Goal: Communication & Community: Answer question/provide support

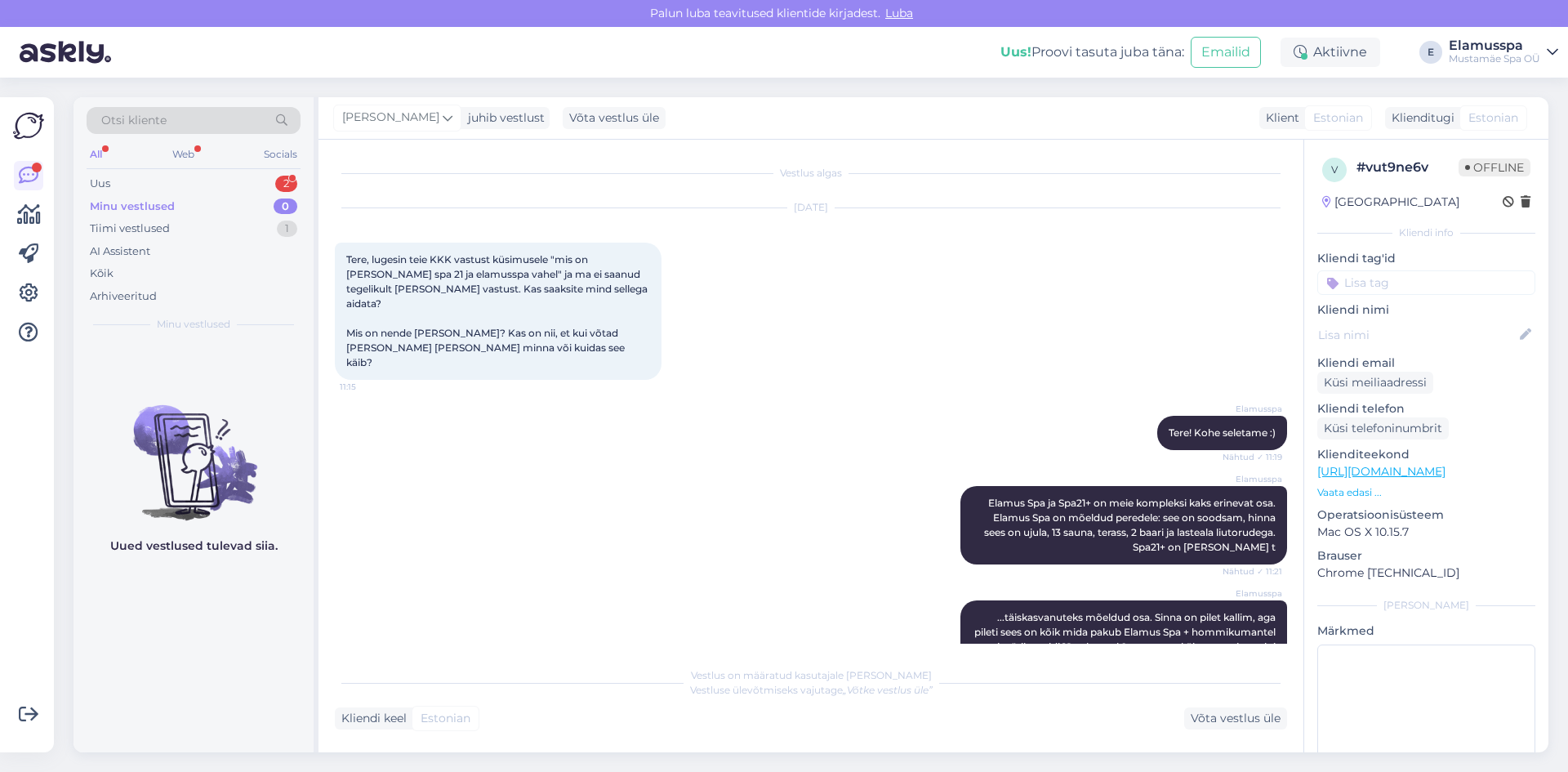
scroll to position [797, 0]
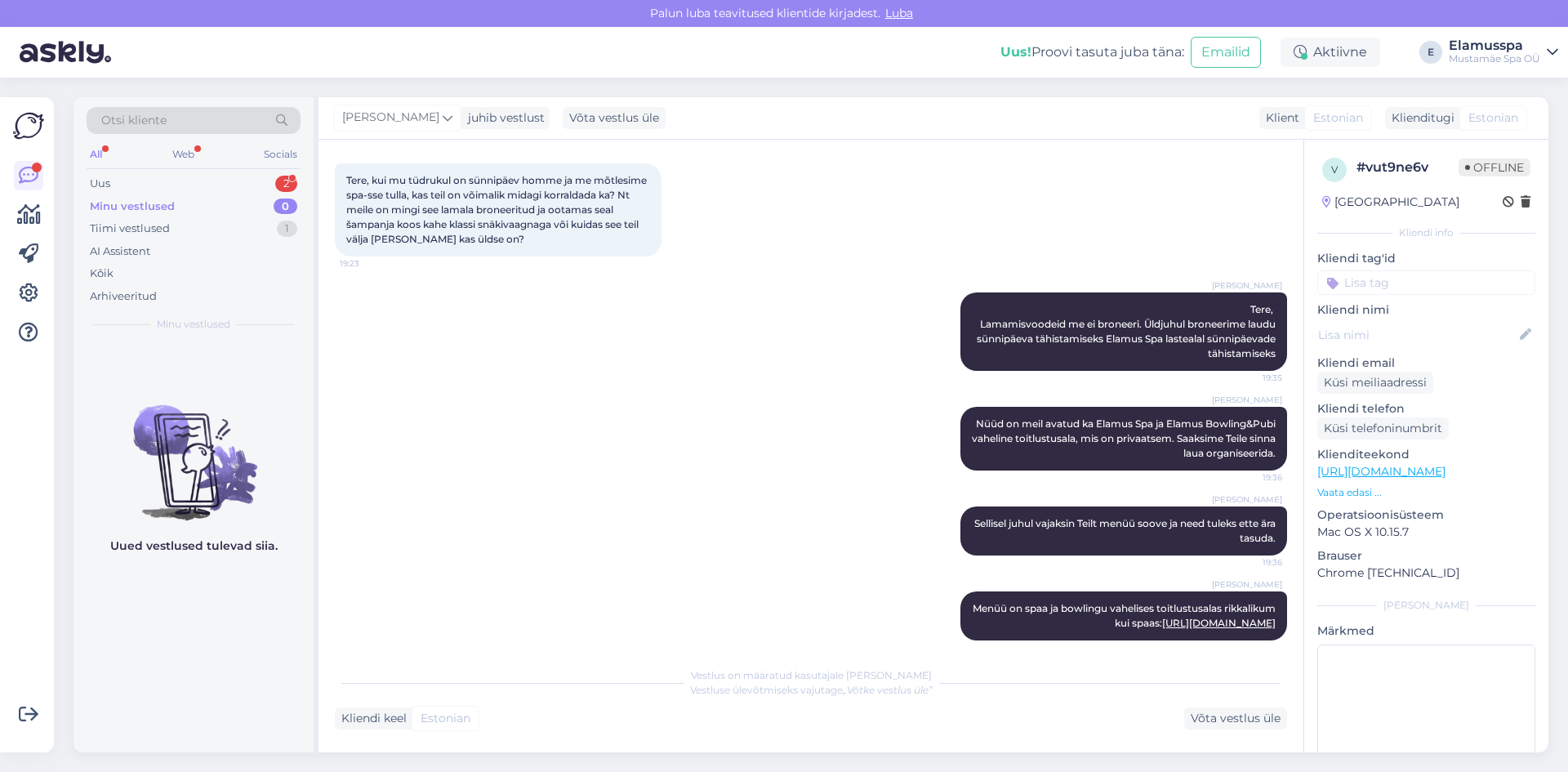
click at [205, 198] on div "Minu vestlused 0" at bounding box center [194, 207] width 214 height 23
click at [207, 177] on div "Uus 2" at bounding box center [194, 184] width 214 height 23
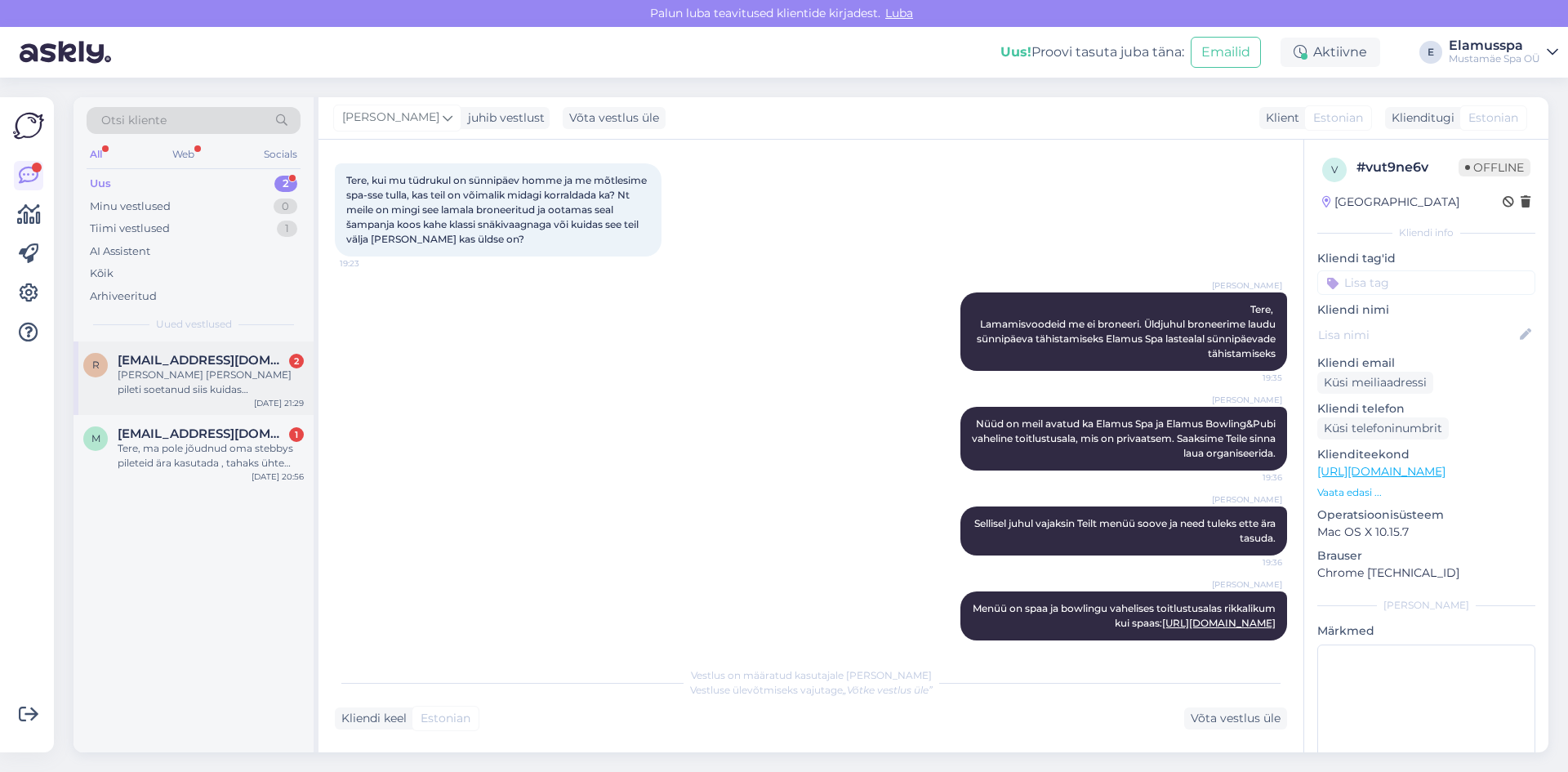
click at [205, 357] on span "[EMAIL_ADDRESS][DOMAIN_NAME]" at bounding box center [202, 360] width 170 height 14
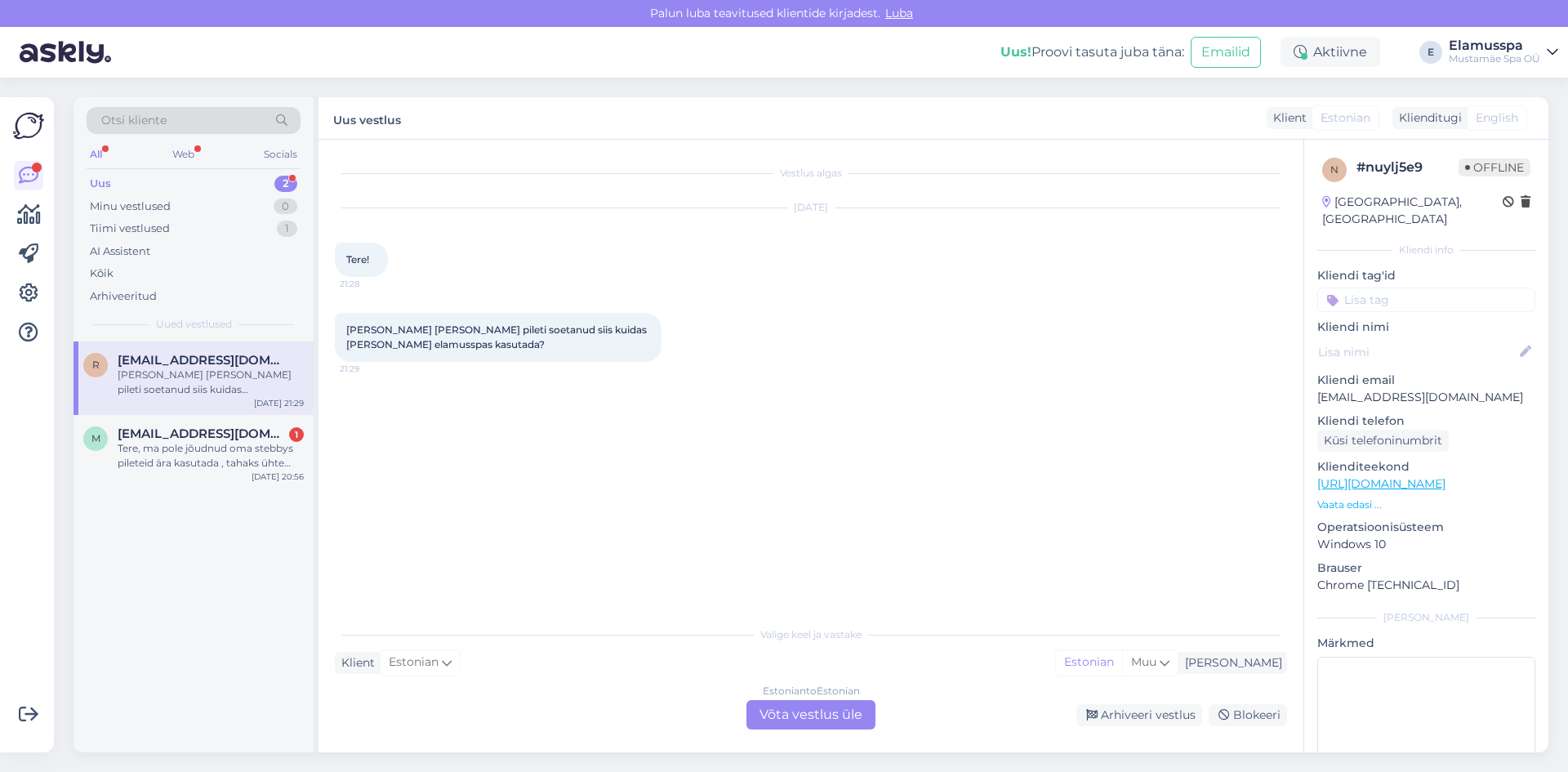
click at [766, 713] on div "Estonian to Estonian Võta vestlus üle" at bounding box center [811, 715] width 129 height 30
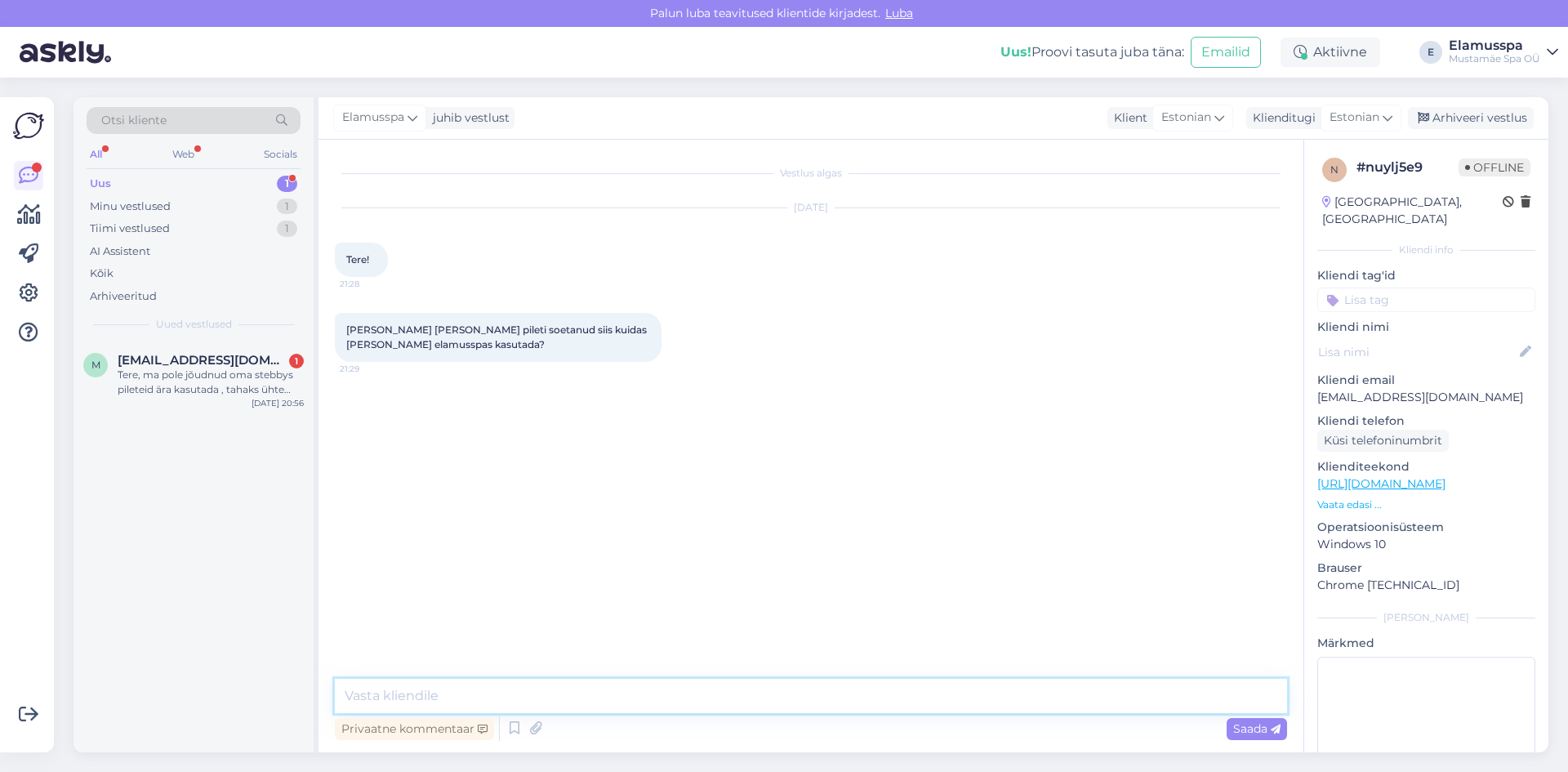
click at [767, 713] on textarea at bounding box center [811, 696] width 952 height 34
type textarea "Tere! Tulete [PERSON_NAME] [PERSON_NAME] idekaardiga [PERSON_NAME] [PERSON_NAME…"
click at [1264, 732] on span "Saada" at bounding box center [1257, 728] width 48 height 14
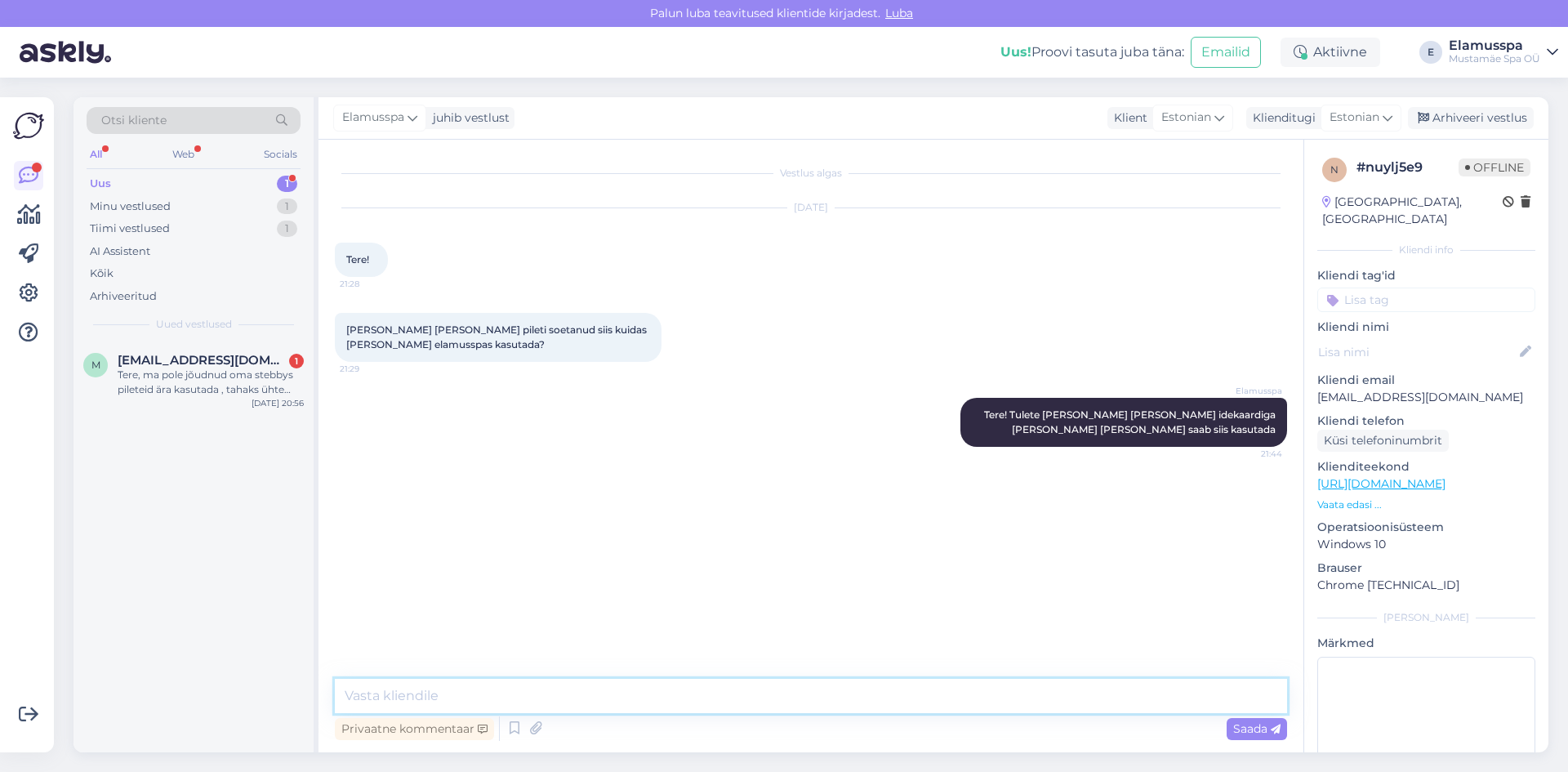
click at [1047, 694] on textarea at bounding box center [811, 696] width 952 height 34
type textarea "Vaja on id kaardi või isikukoodi"
click at [218, 377] on div "Tere, ma pole jõudnud oma stebbys pileteid ära kasutada , tahaks ühte pikendada…" at bounding box center [210, 382] width 186 height 30
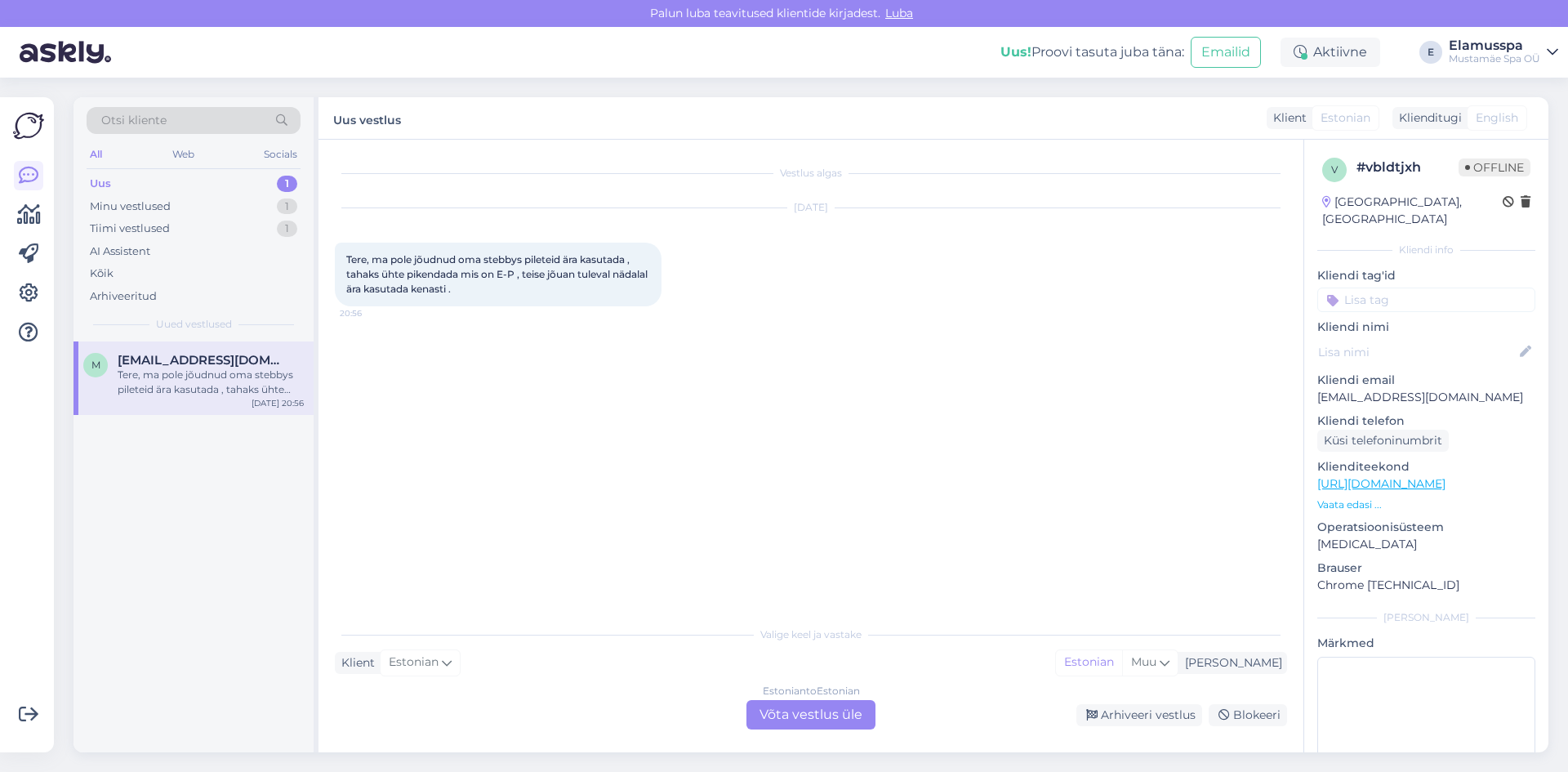
click at [824, 705] on div "Estonian to Estonian Võta vestlus üle" at bounding box center [811, 715] width 129 height 30
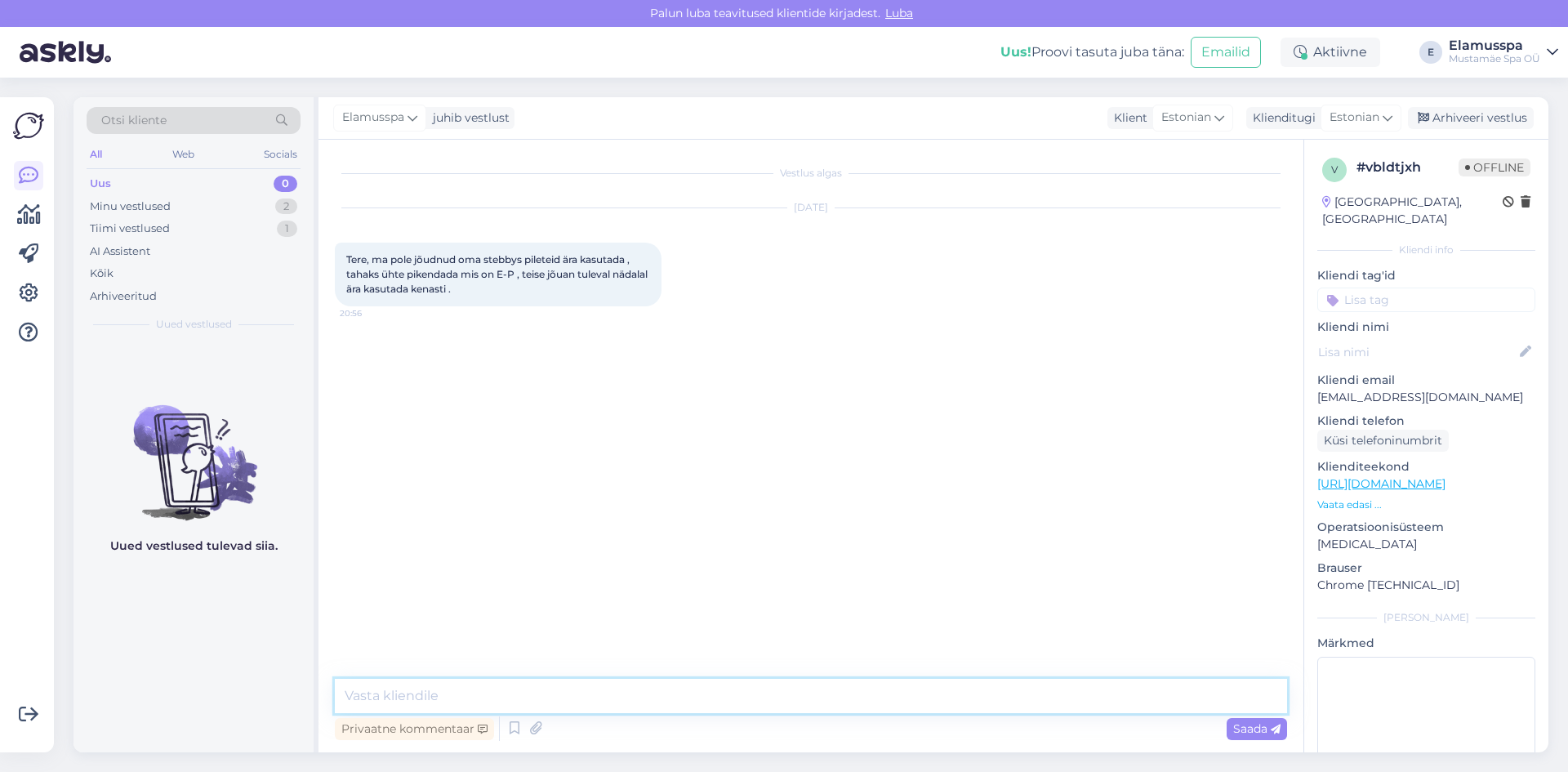
click at [780, 699] on textarea at bounding box center [811, 696] width 952 height 34
type textarea "Tere! saatke oma pileti koodi või isikukoodi."
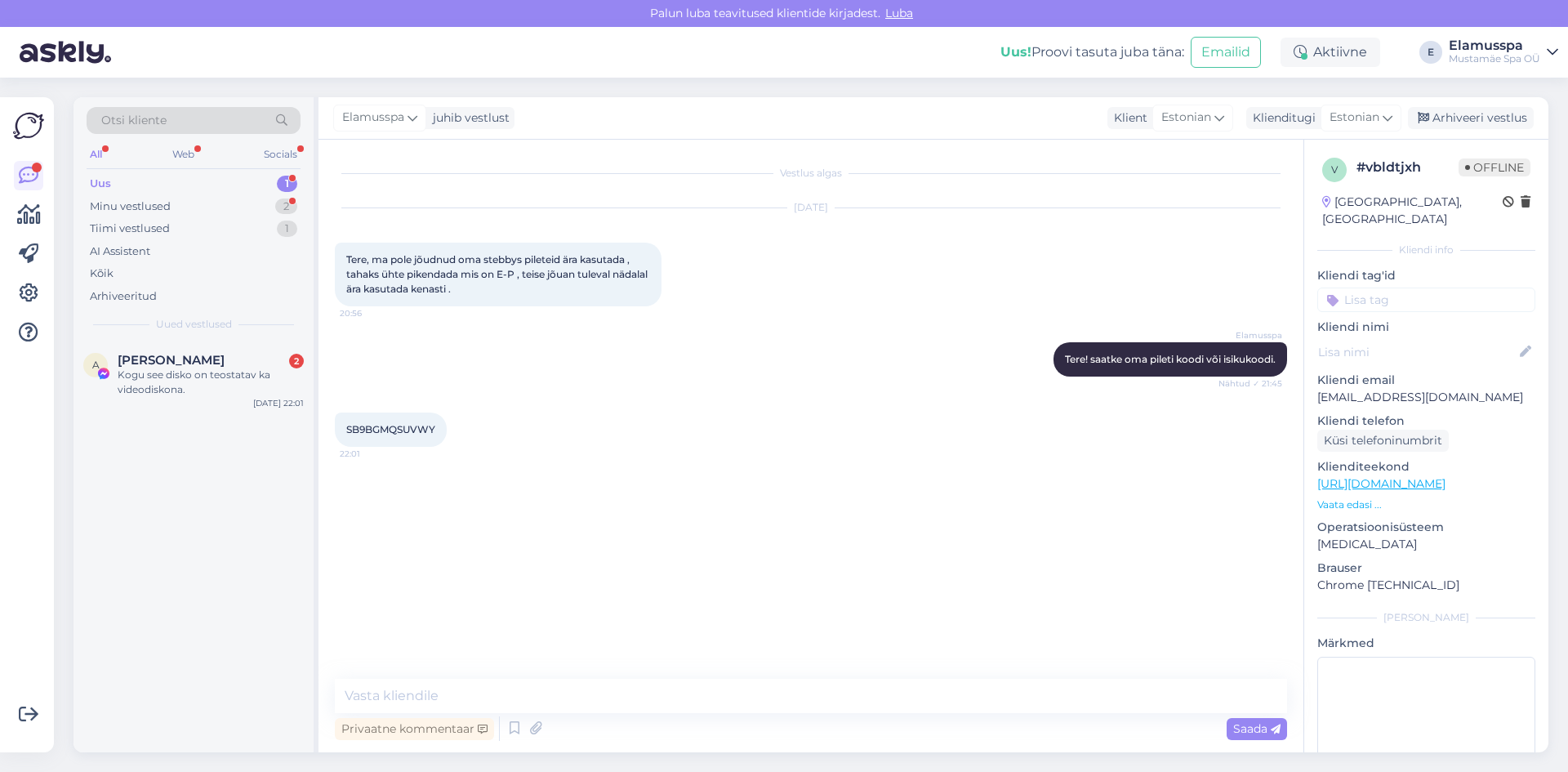
click at [392, 428] on span "SB9BGMQSUVWY" at bounding box center [390, 428] width 89 height 12
copy div "SB9BGMQSUVWY 22:01"
click at [495, 409] on div "SB9BGMQSUVWY 22:01" at bounding box center [811, 430] width 952 height 71
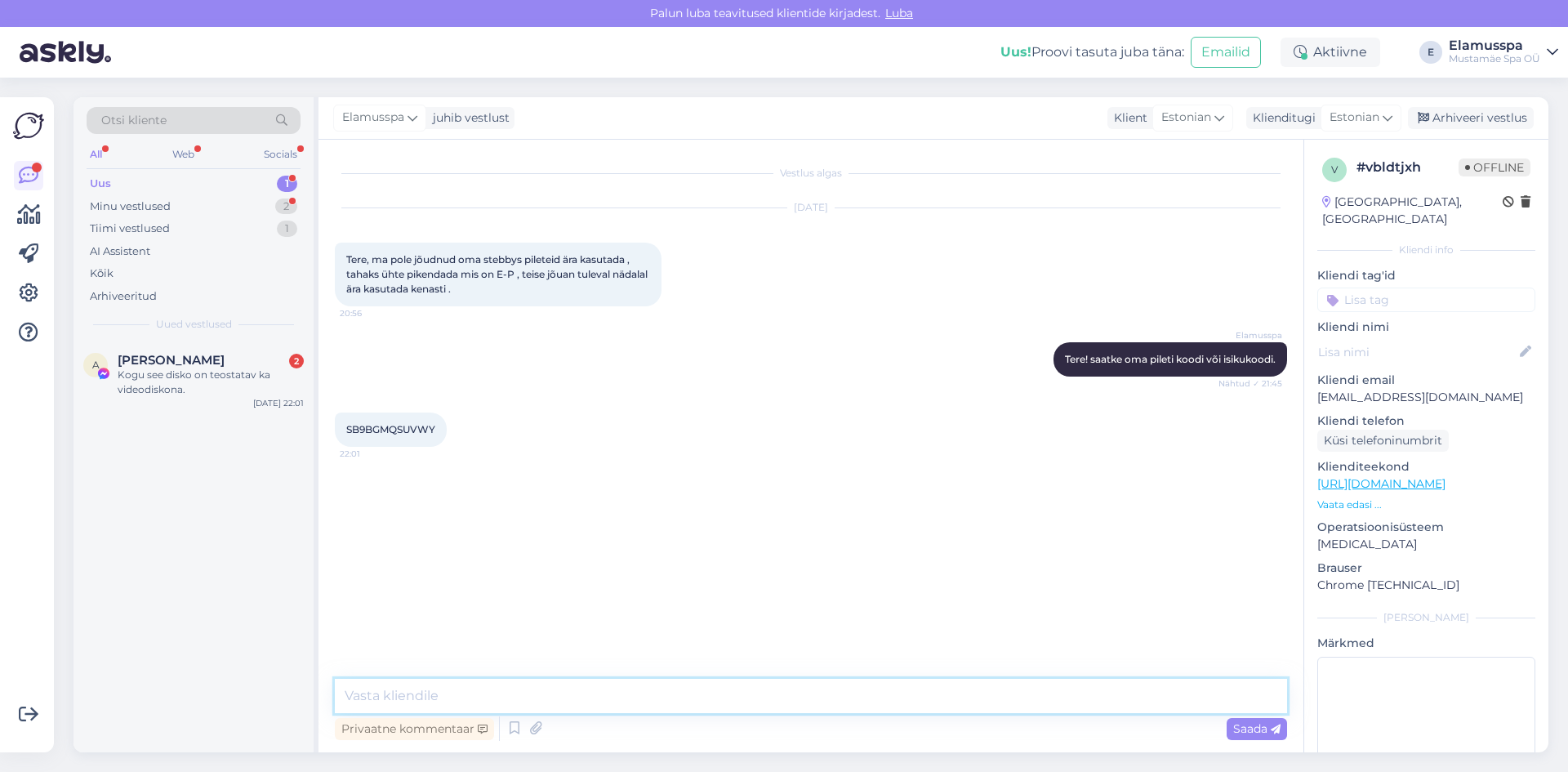
click at [601, 689] on textarea at bounding box center [811, 696] width 952 height 34
click at [688, 683] on textarea at bounding box center [811, 696] width 952 height 34
click at [417, 692] on textarea "Pikendasin selle pileti 30ks päevaks" at bounding box center [811, 696] width 952 height 34
type textarea "Pikendasime selle pileti 30ks päevaks"
click at [131, 368] on div "Kogu see disko on teostatav ka videodiskona." at bounding box center [210, 382] width 186 height 30
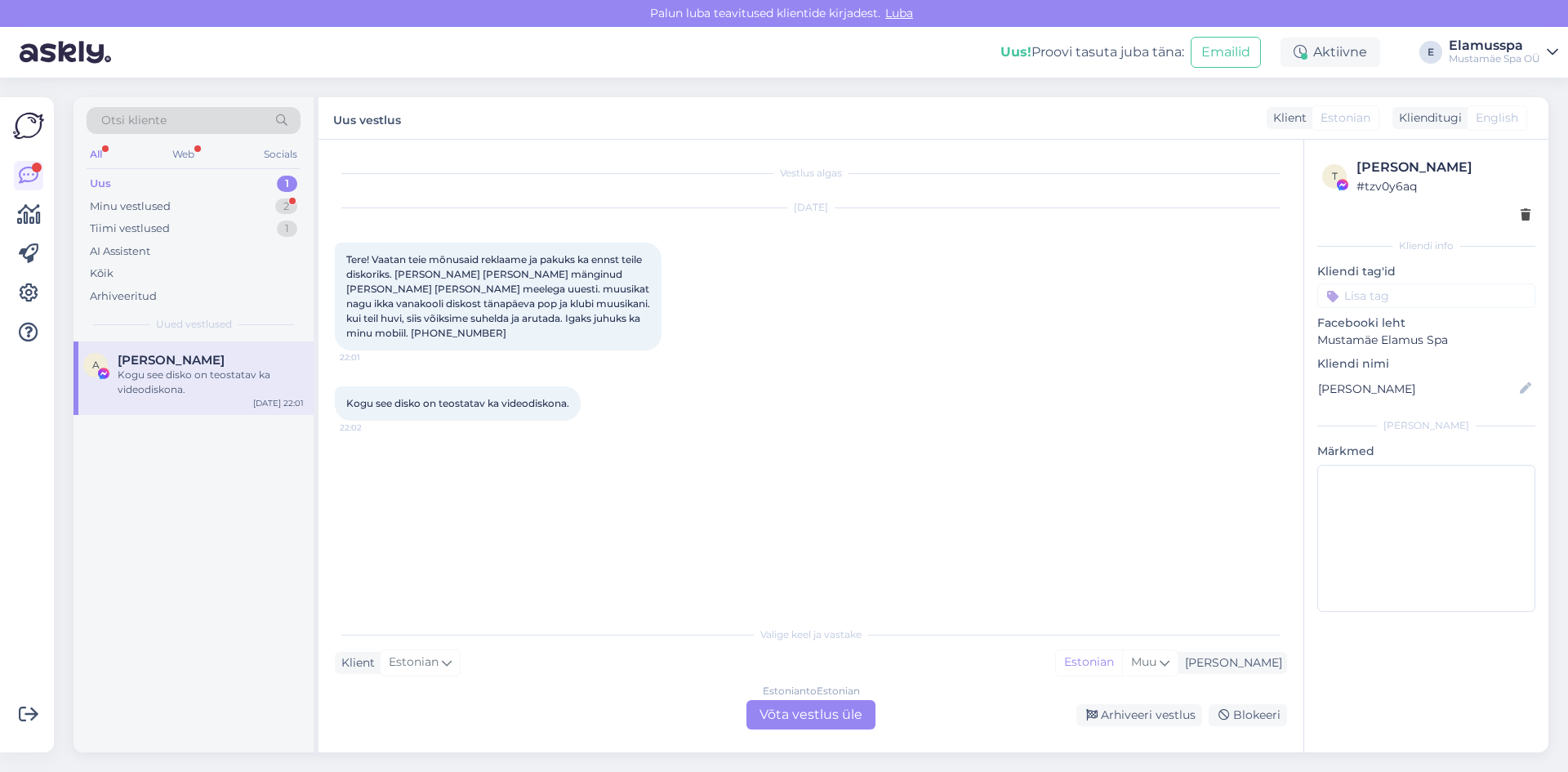
click at [232, 189] on div "Uus 1" at bounding box center [194, 184] width 214 height 23
click at [237, 210] on div "Minu vestlused 2" at bounding box center [194, 207] width 214 height 23
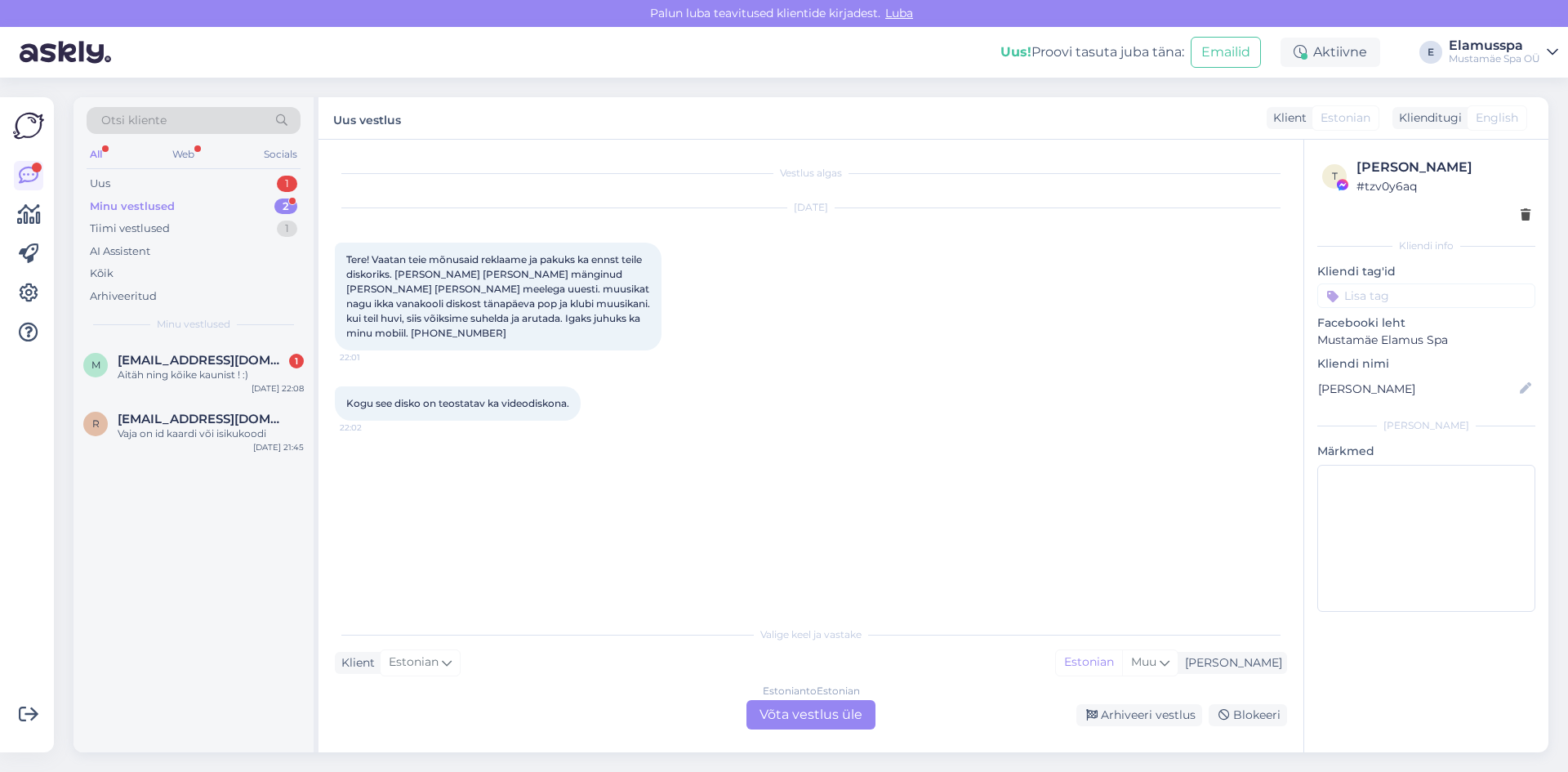
click at [238, 215] on div "Minu vestlused 2" at bounding box center [194, 207] width 214 height 23
click at [237, 352] on div "m [EMAIL_ADDRESS][DOMAIN_NAME] 1 Aitäh ning kõike kaunist ! :) [DATE] 22:08" at bounding box center [194, 371] width 240 height 59
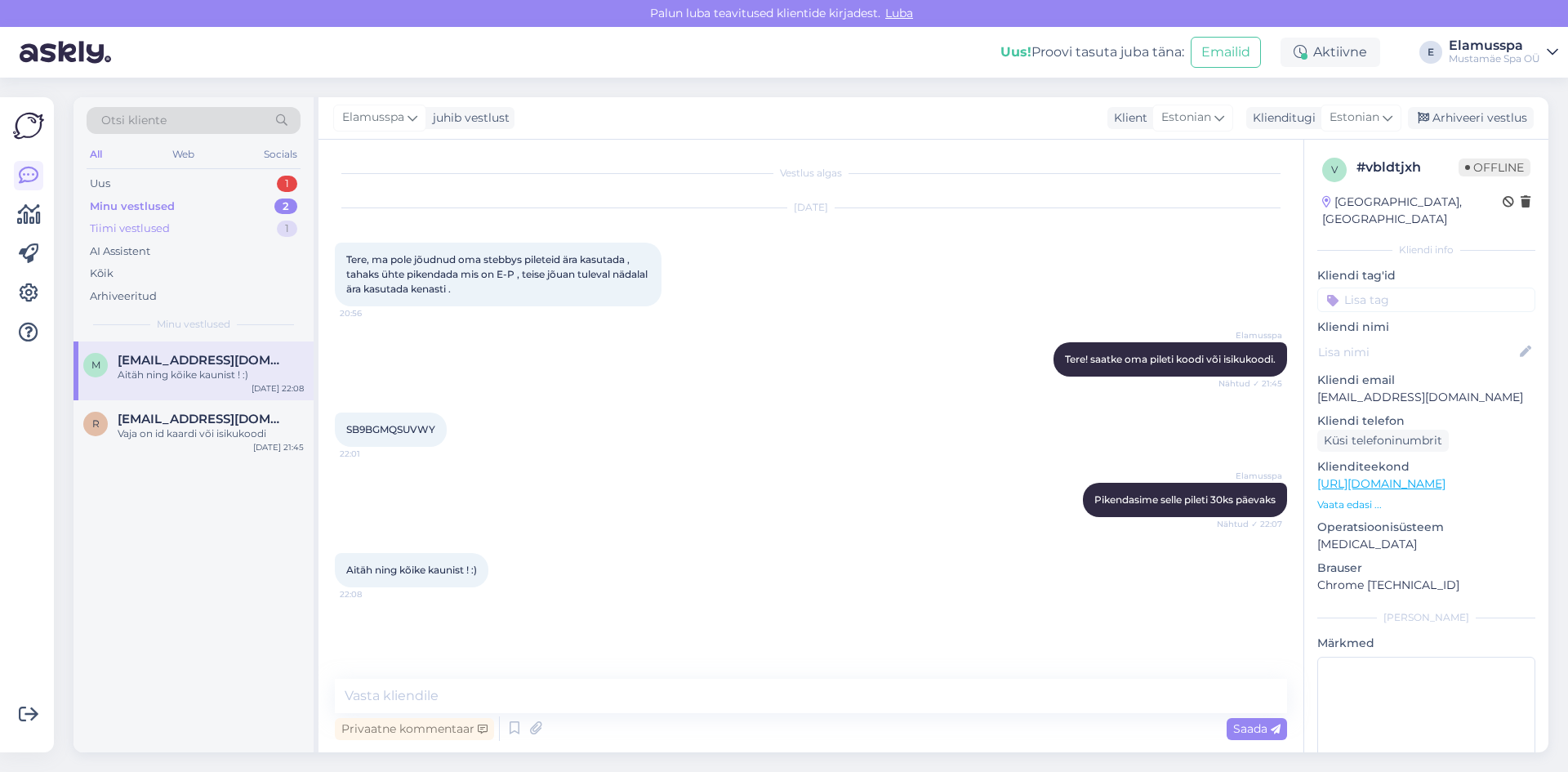
click at [238, 227] on div "Tiimi vestlused 1" at bounding box center [194, 229] width 214 height 23
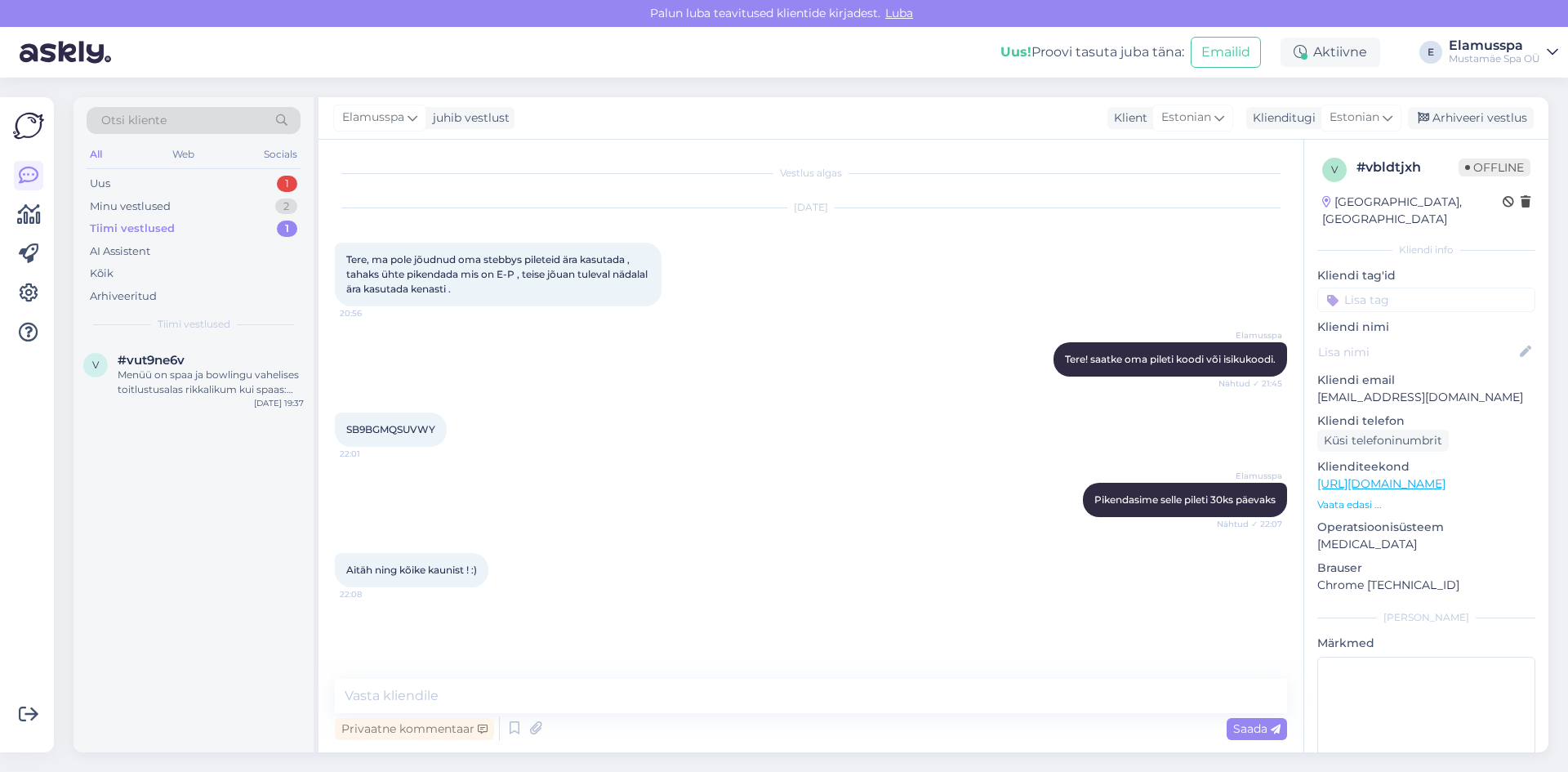
click at [231, 219] on div "Tiimi vestlused 1" at bounding box center [194, 229] width 214 height 23
click at [223, 201] on div "Minu vestlused 2" at bounding box center [194, 207] width 214 height 23
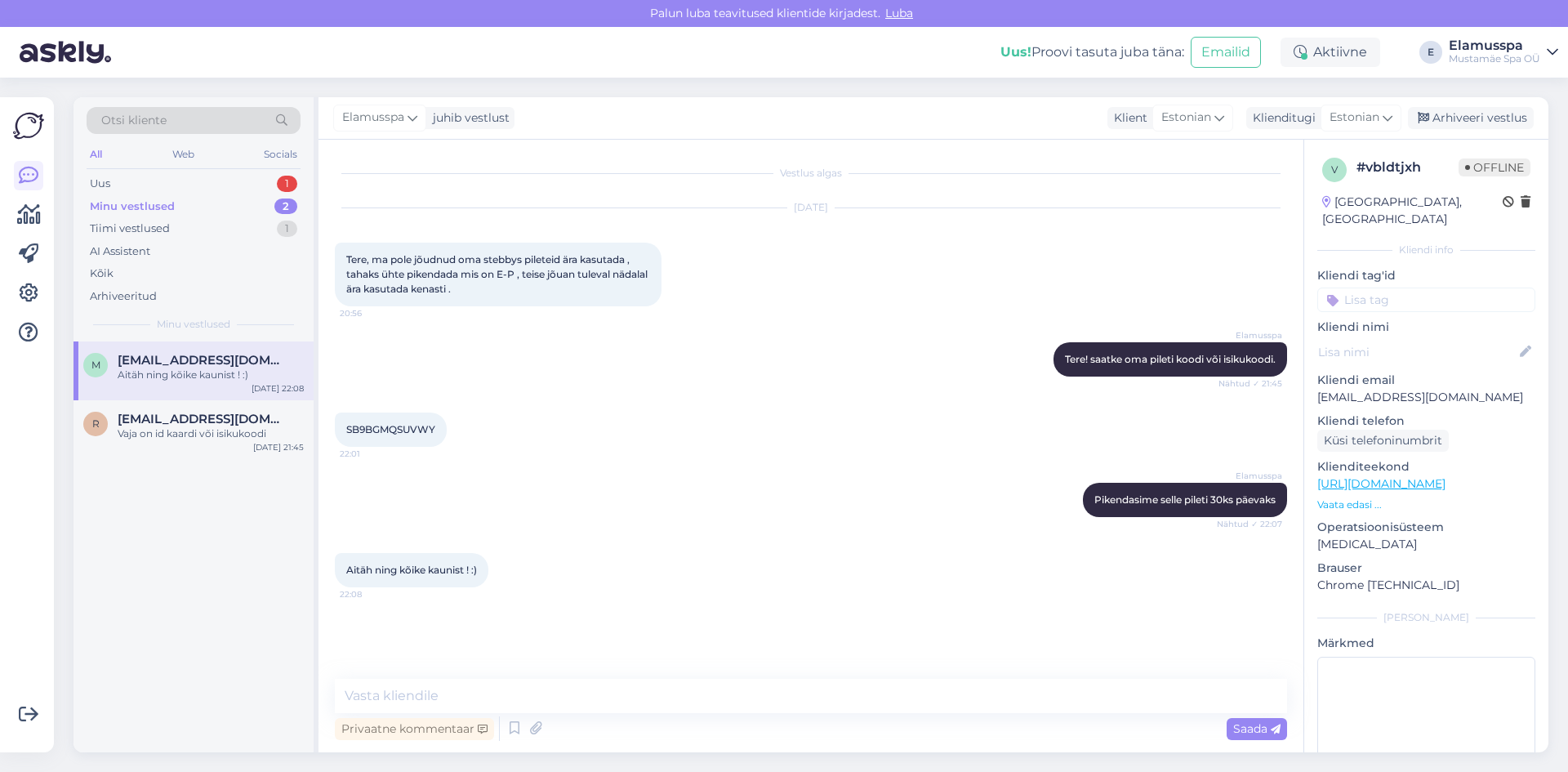
click at [265, 359] on span "[EMAIL_ADDRESS][DOMAIN_NAME]" at bounding box center [202, 360] width 170 height 14
click at [1464, 128] on div "Arhiveeri vestlus" at bounding box center [1471, 117] width 126 height 22
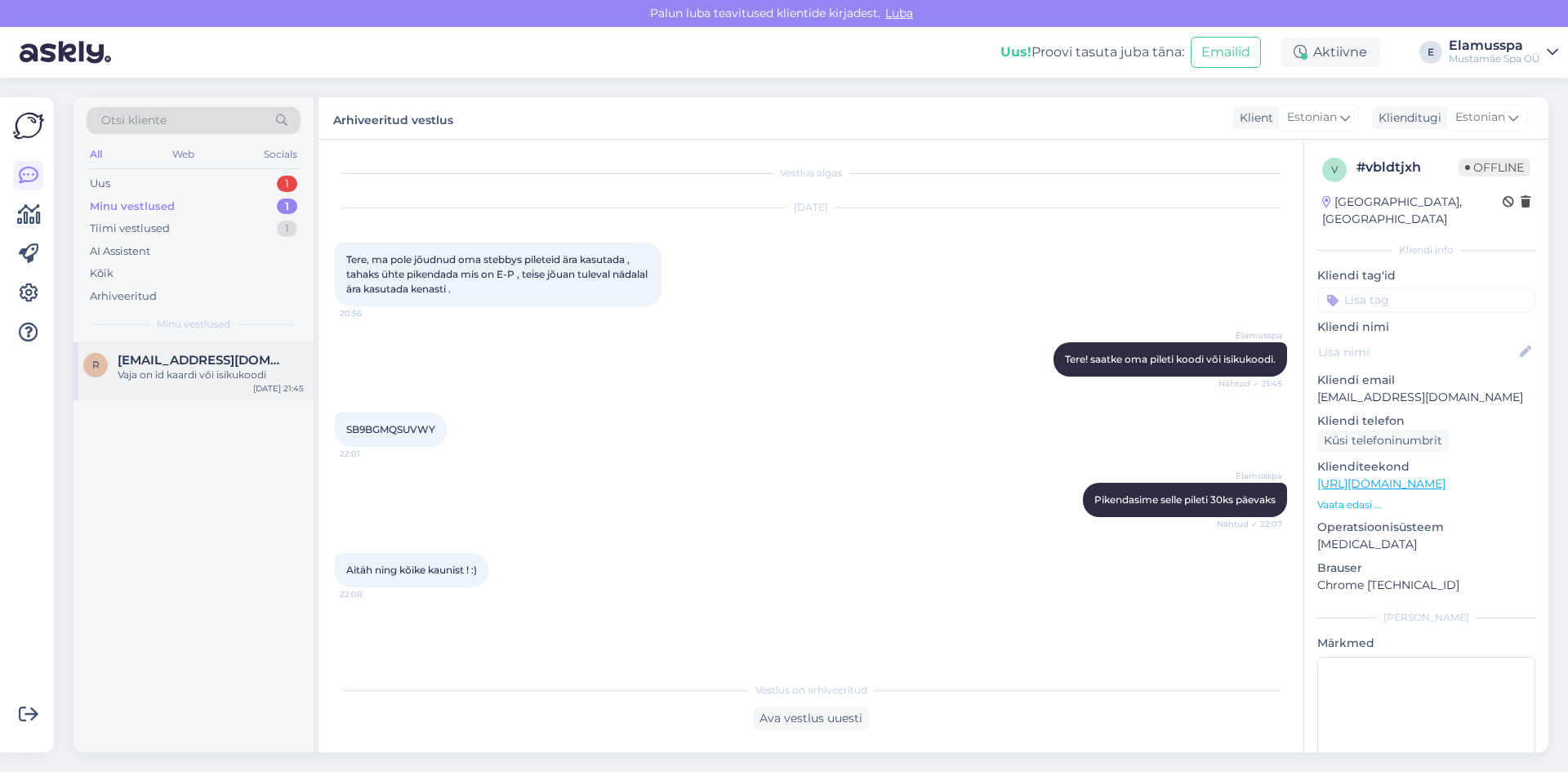
click at [119, 355] on span "[EMAIL_ADDRESS][DOMAIN_NAME]" at bounding box center [202, 360] width 170 height 14
